Goal: Complete application form: Complete application form

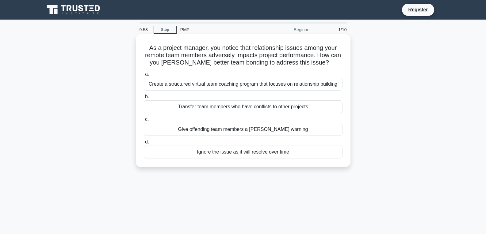
click at [202, 127] on div "Give offending team members a [PERSON_NAME] warning" at bounding box center [243, 129] width 199 height 13
click at [144, 122] on input "c. Give offending team members a [PERSON_NAME] warning" at bounding box center [144, 120] width 0 height 4
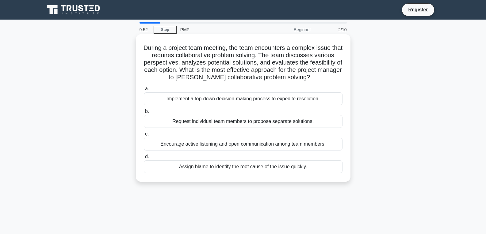
click at [202, 128] on div "Request individual team members to propose separate solutions." at bounding box center [243, 121] width 199 height 13
click at [144, 114] on input "b. Request individual team members to propose separate solutions." at bounding box center [144, 112] width 0 height 4
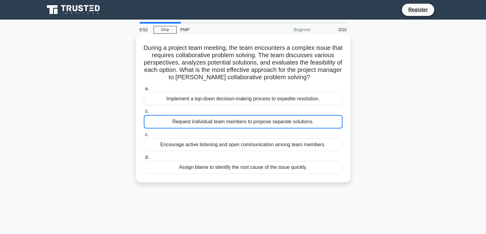
click at [202, 128] on div "Request individual team members to propose separate solutions." at bounding box center [243, 121] width 199 height 13
click at [144, 114] on input "b. Request individual team members to propose separate solutions." at bounding box center [144, 112] width 0 height 4
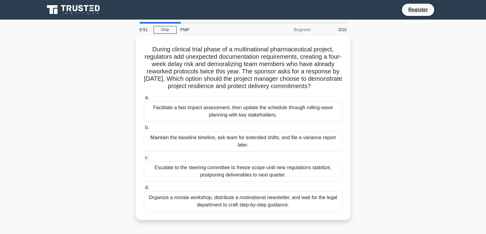
click at [202, 122] on div "Facilitate a fast impact assessment, then update the schedule through rolling-w…" at bounding box center [243, 111] width 199 height 20
click at [144, 100] on input "a. Facilitate a fast impact assessment, then update the schedule through rollin…" at bounding box center [144, 98] width 0 height 4
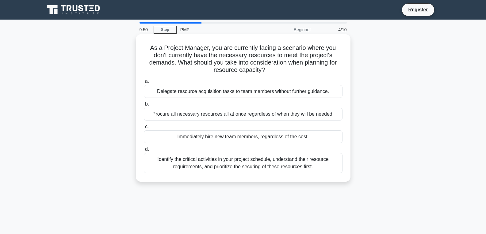
click at [202, 128] on label "c. Immediately hire new team members, regardless of the cost." at bounding box center [243, 133] width 199 height 20
click at [144, 128] on input "c. Immediately hire new team members, regardless of the cost." at bounding box center [144, 127] width 0 height 4
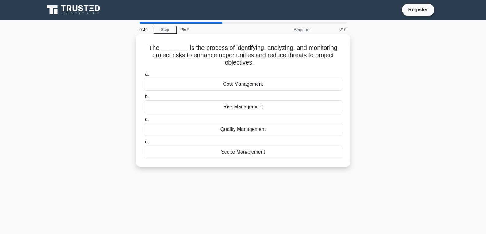
click at [202, 134] on div "Quality Management" at bounding box center [243, 129] width 199 height 13
click at [144, 122] on input "c. Quality Management" at bounding box center [144, 120] width 0 height 4
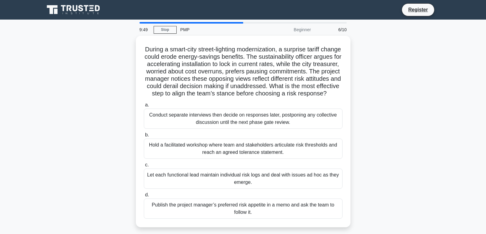
click at [202, 129] on div "Conduct separate interviews then decide on responses later, postponing any coll…" at bounding box center [243, 119] width 199 height 20
click at [144, 107] on input "a. Conduct separate interviews then decide on responses later, postponing any c…" at bounding box center [144, 105] width 0 height 4
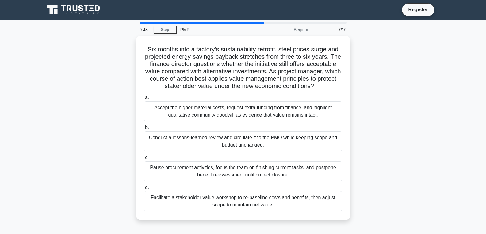
click at [202, 134] on div "Conduct a lessons-learned review and circulate it to the PMO while keeping scop…" at bounding box center [243, 141] width 199 height 20
click at [144, 130] on input "b. Conduct a lessons-learned review and circulate it to the PMO while keeping s…" at bounding box center [144, 128] width 0 height 4
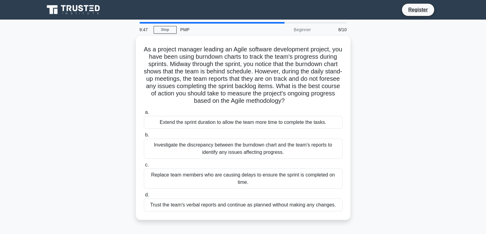
click at [202, 134] on label "b. Investigate the discrepancy between the burndown chart and the team's report…" at bounding box center [243, 145] width 199 height 28
click at [144, 134] on input "b. Investigate the discrepancy between the burndown chart and the team's report…" at bounding box center [144, 135] width 0 height 4
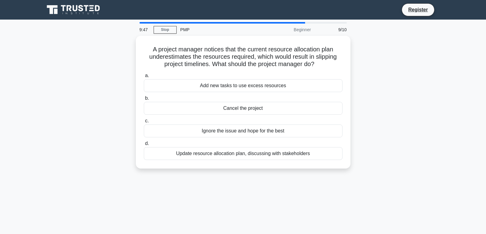
click at [202, 134] on div "Ignore the issue and hope for the best" at bounding box center [243, 131] width 199 height 13
click at [144, 123] on input "c. Ignore the issue and hope for the best" at bounding box center [144, 121] width 0 height 4
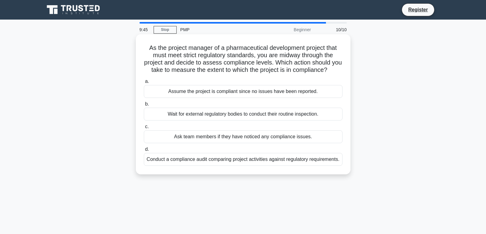
click at [202, 134] on label "c. Ask team members if they have noticed any compliance issues." at bounding box center [243, 133] width 199 height 20
click at [144, 129] on input "c. Ask team members if they have noticed any compliance issues." at bounding box center [144, 127] width 0 height 4
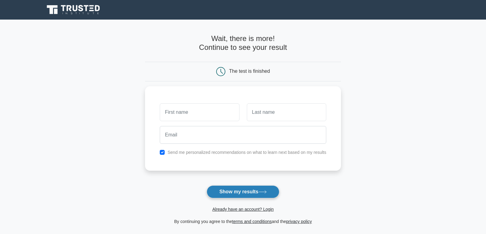
click at [228, 191] on button "Show my results" at bounding box center [242, 192] width 72 height 13
